Goal: Find specific page/section

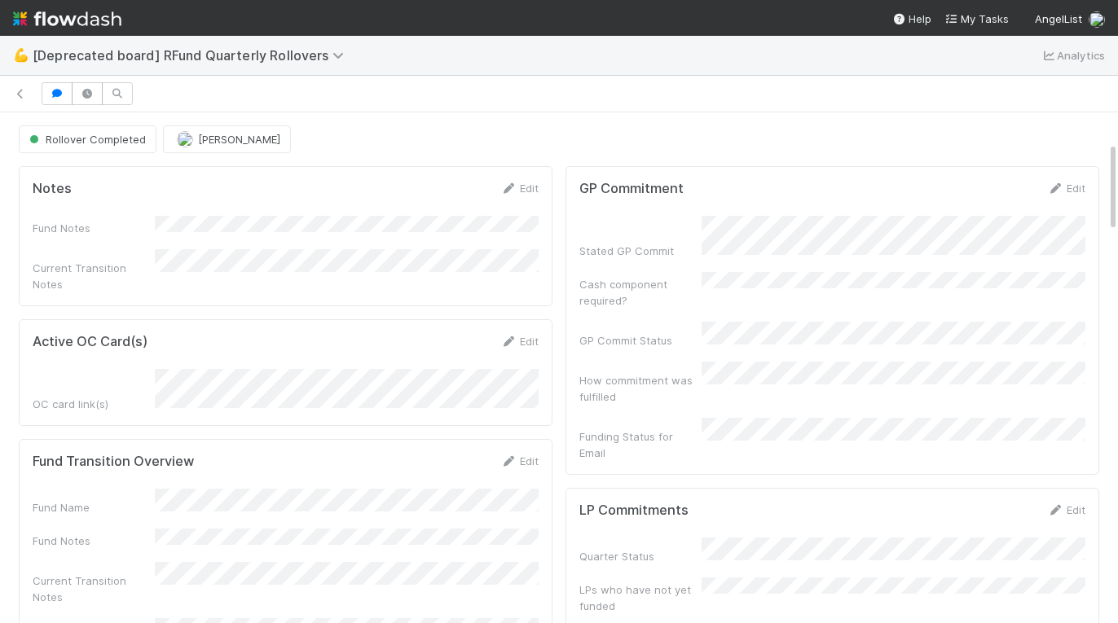
scroll to position [166, 0]
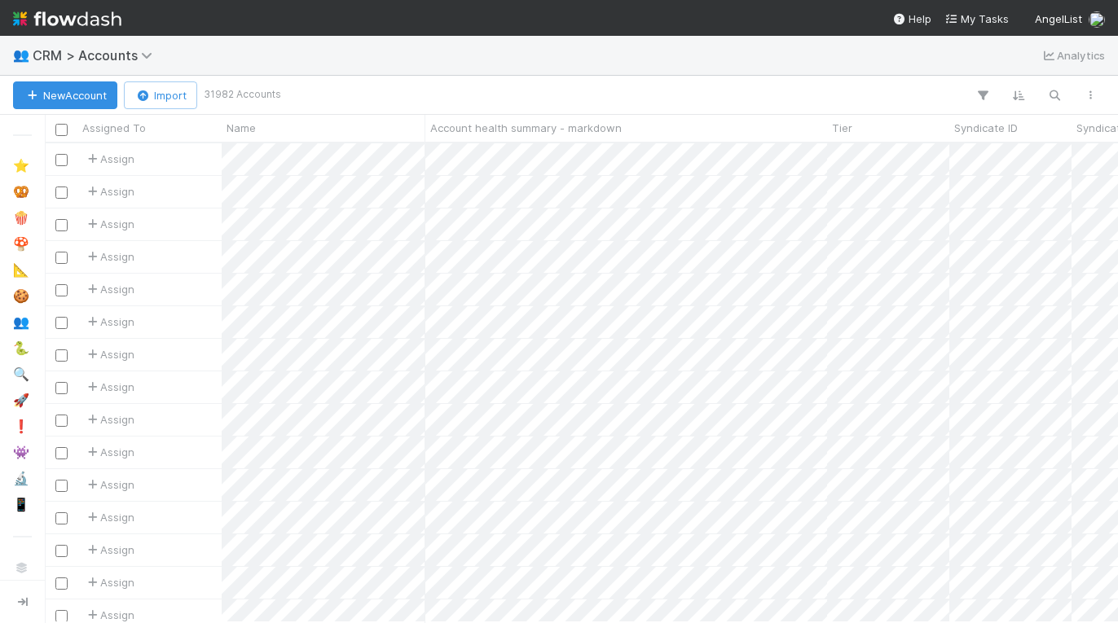
scroll to position [479, 1073]
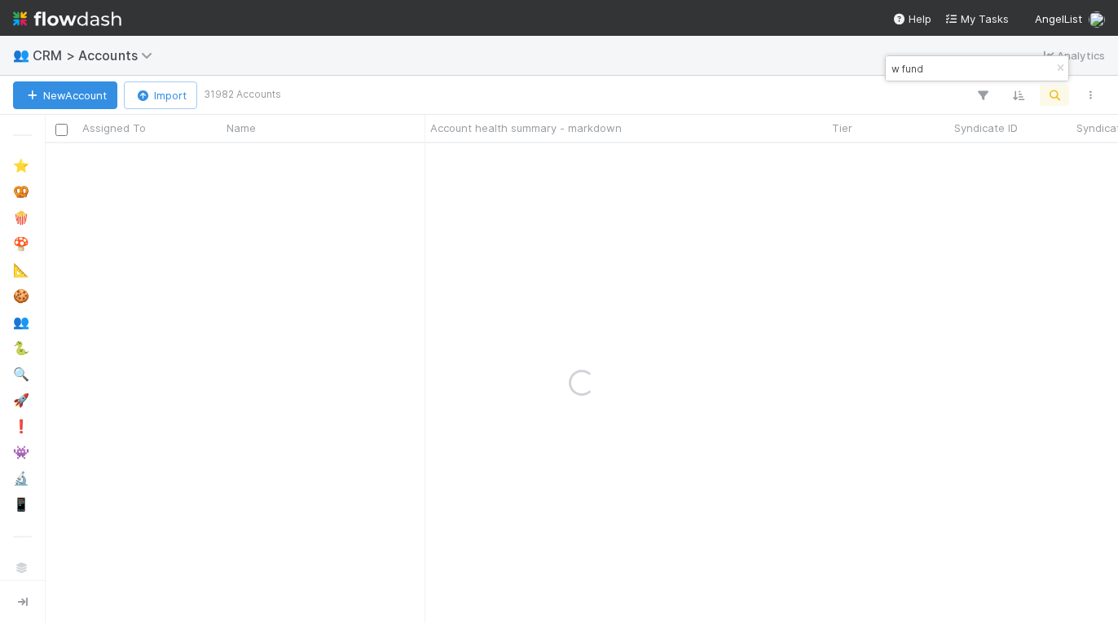
type input "w fund"
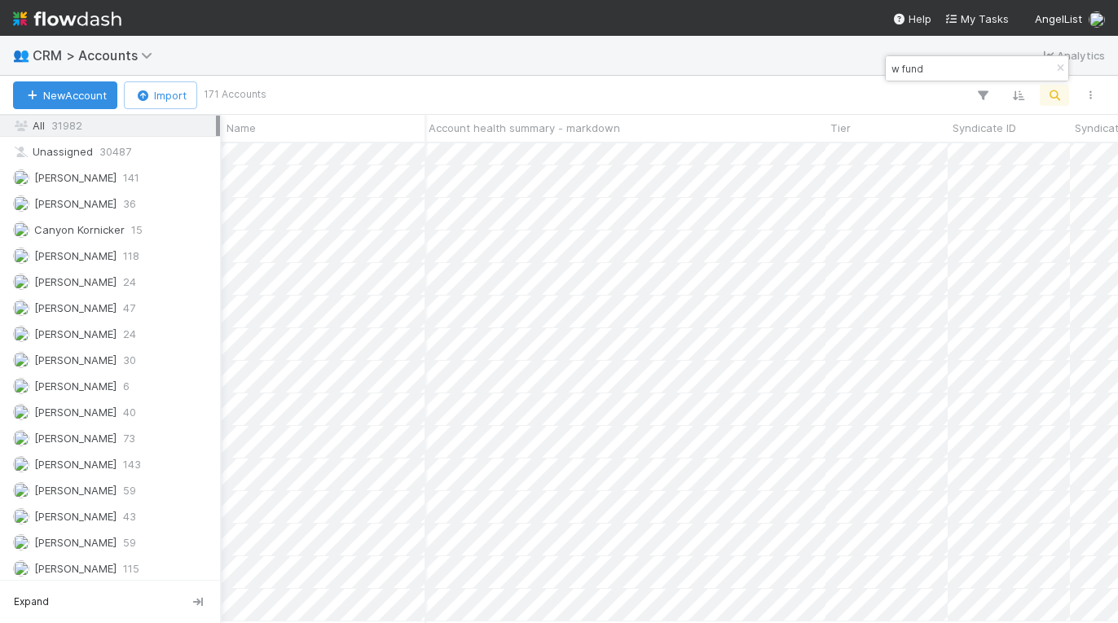
scroll to position [538, 0]
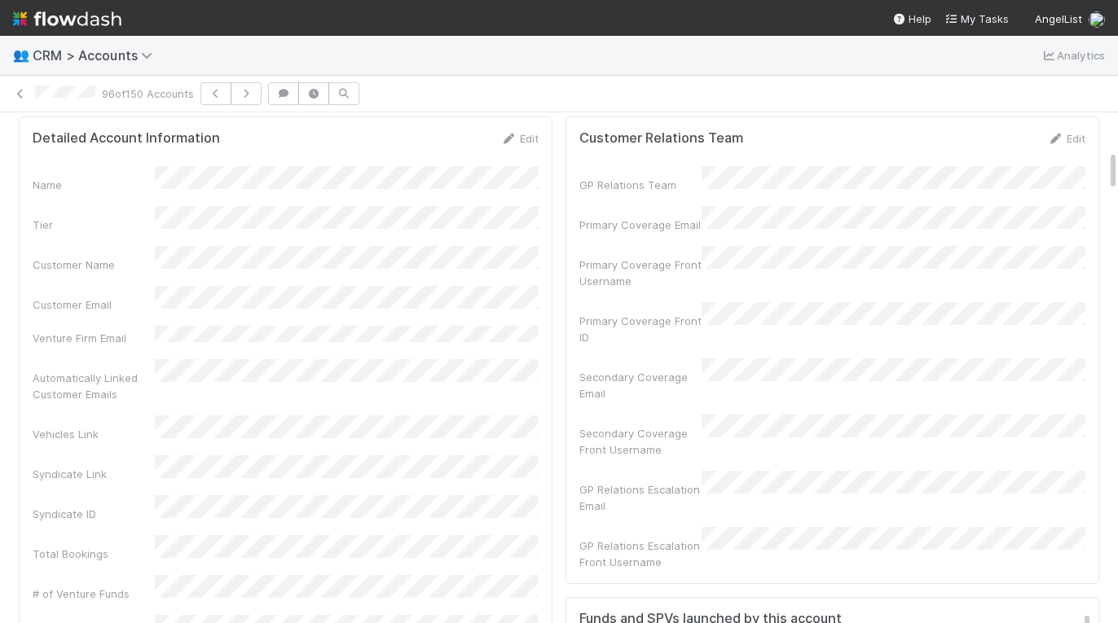
scroll to position [459, 0]
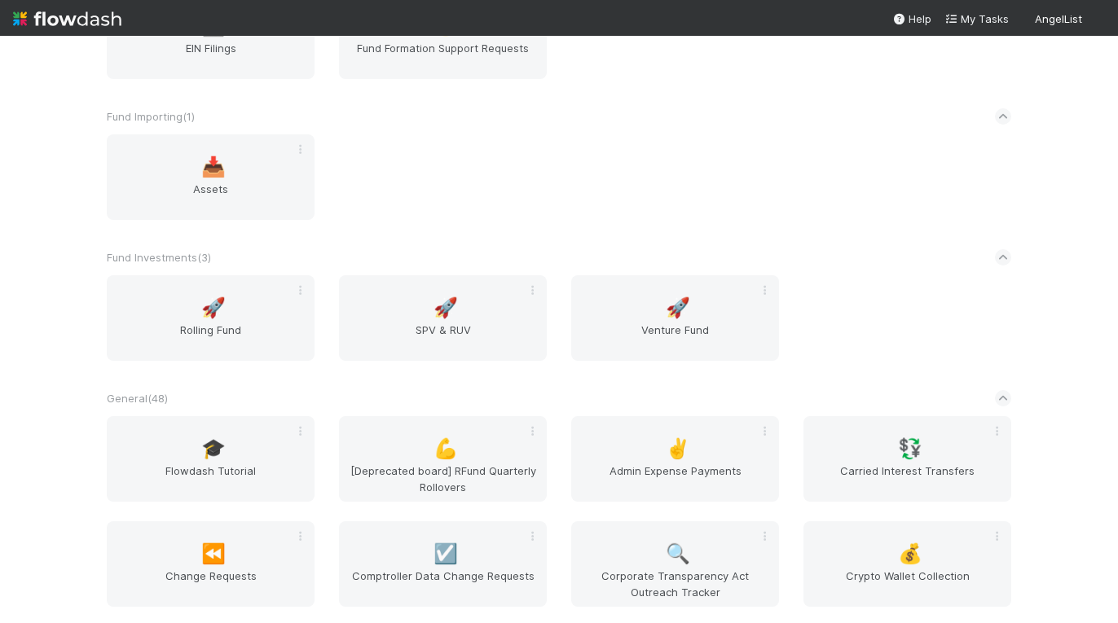
scroll to position [2759, 0]
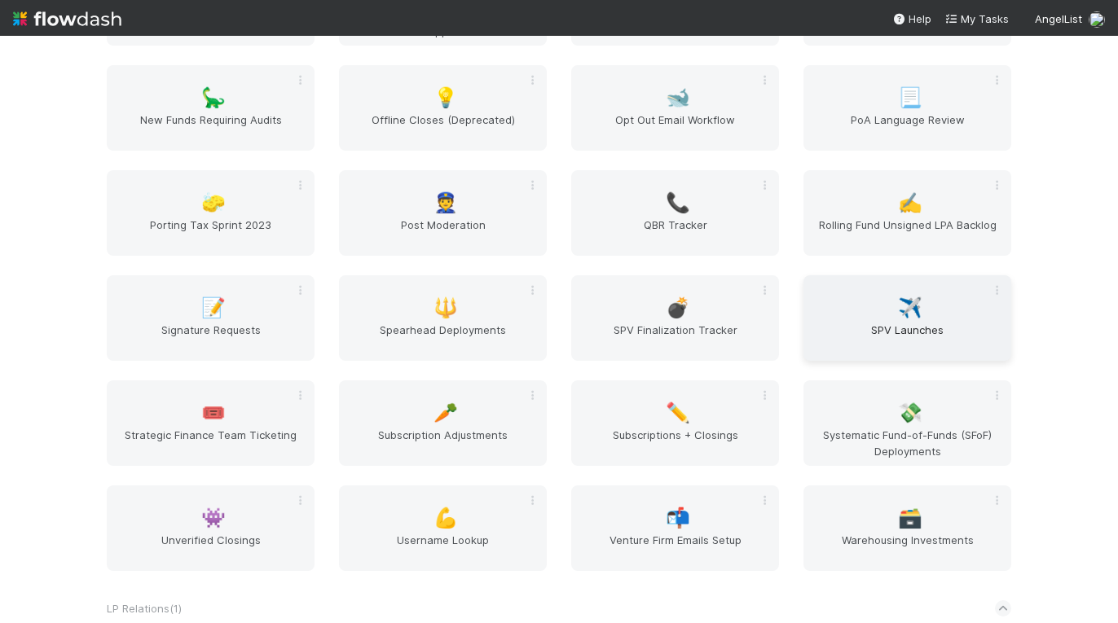
click at [877, 320] on div "✈️ SPV Launches" at bounding box center [907, 318] width 208 height 86
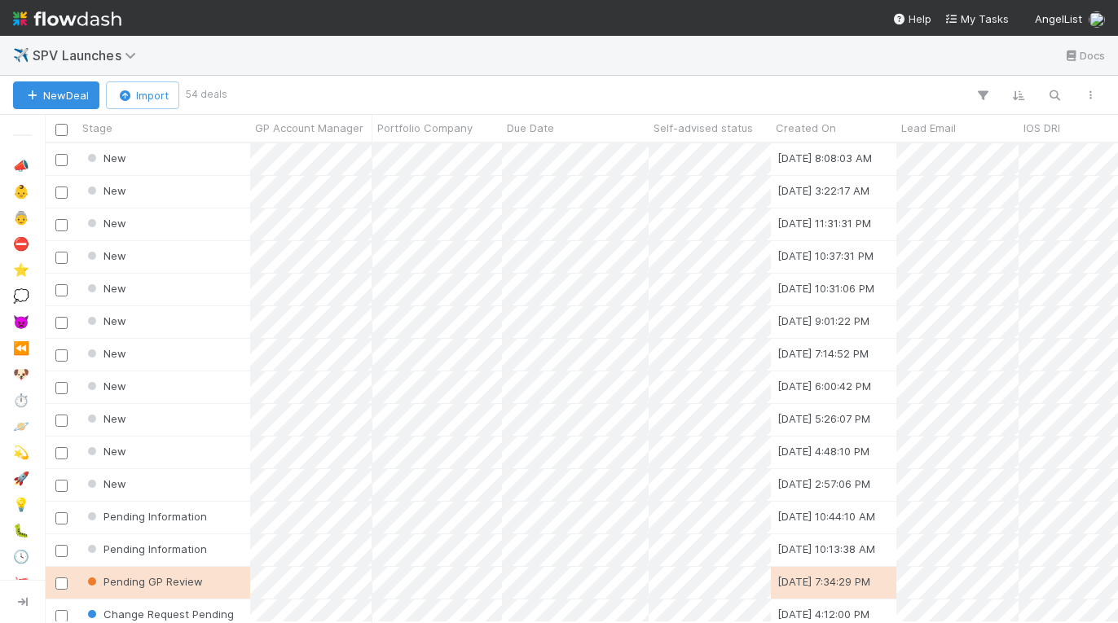
scroll to position [0, 1]
click at [195, 219] on div "New" at bounding box center [163, 225] width 173 height 32
